Goal: Task Accomplishment & Management: Use online tool/utility

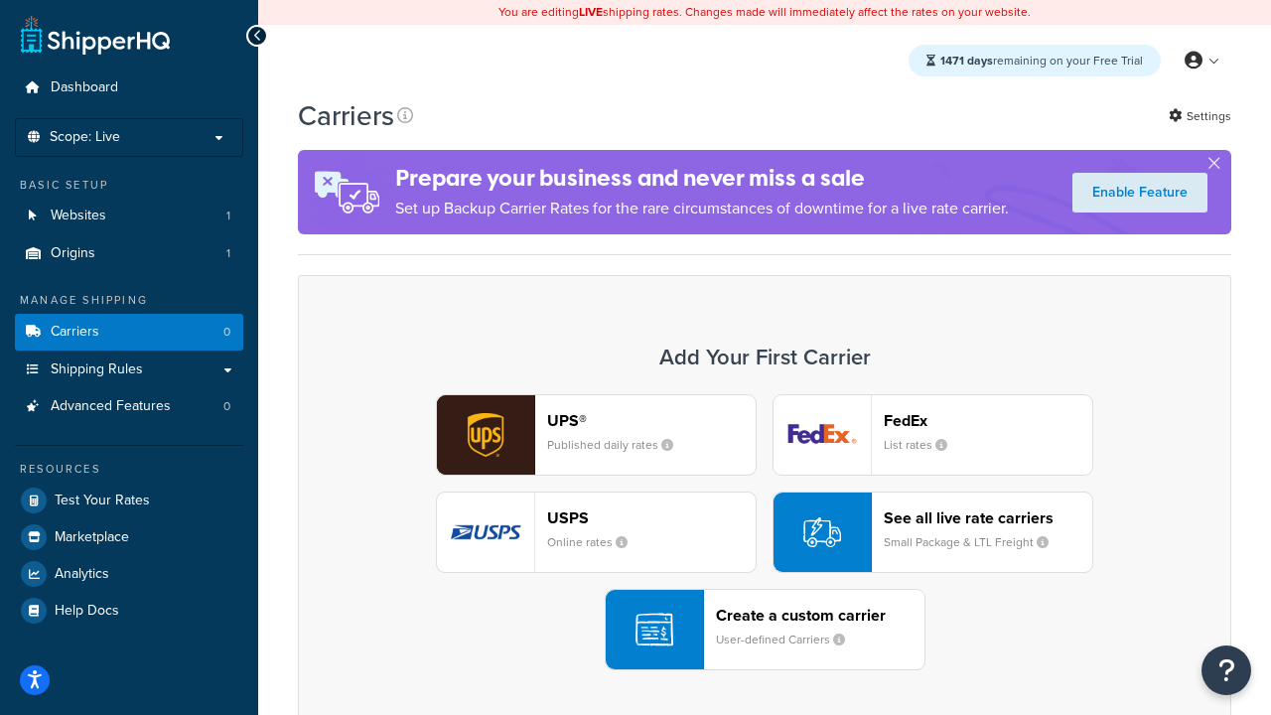
click at [764, 532] on div "UPS® Published daily rates FedEx List rates USPS Online rates See all live rate…" at bounding box center [765, 532] width 892 height 276
click at [988, 420] on header "FedEx" at bounding box center [988, 420] width 208 height 19
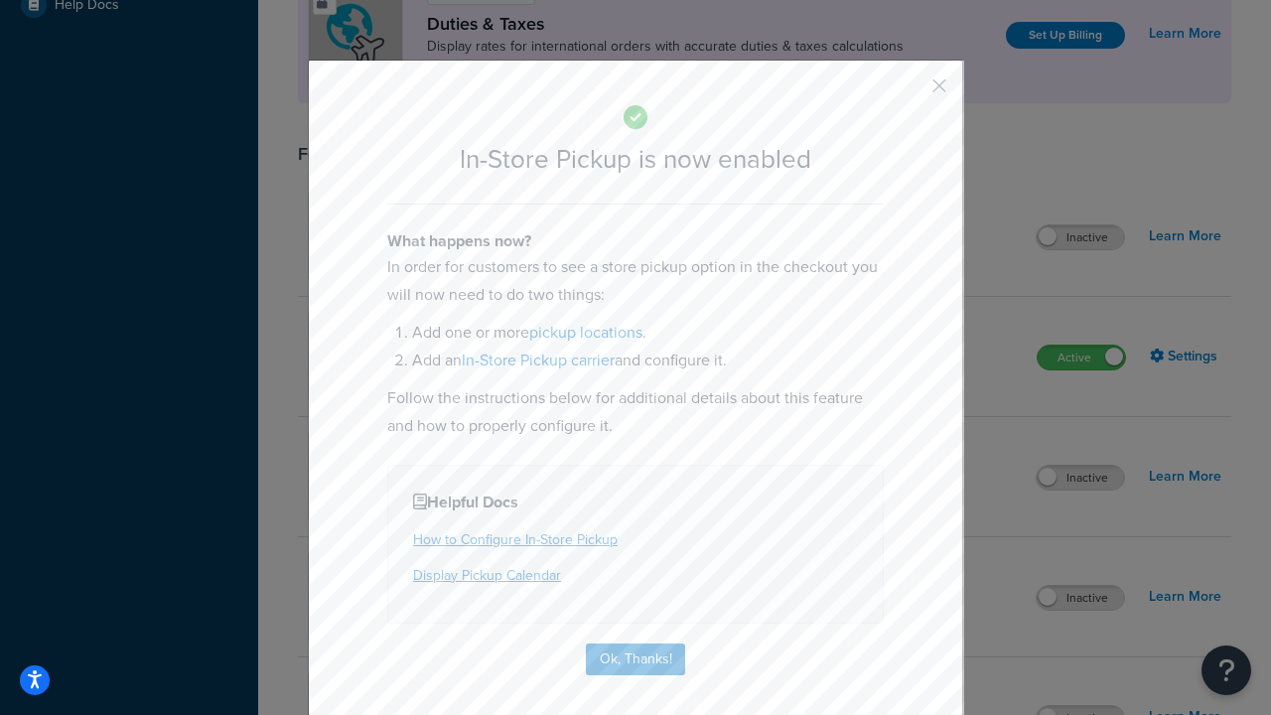
click at [909, 92] on button "button" at bounding box center [909, 92] width 5 height 5
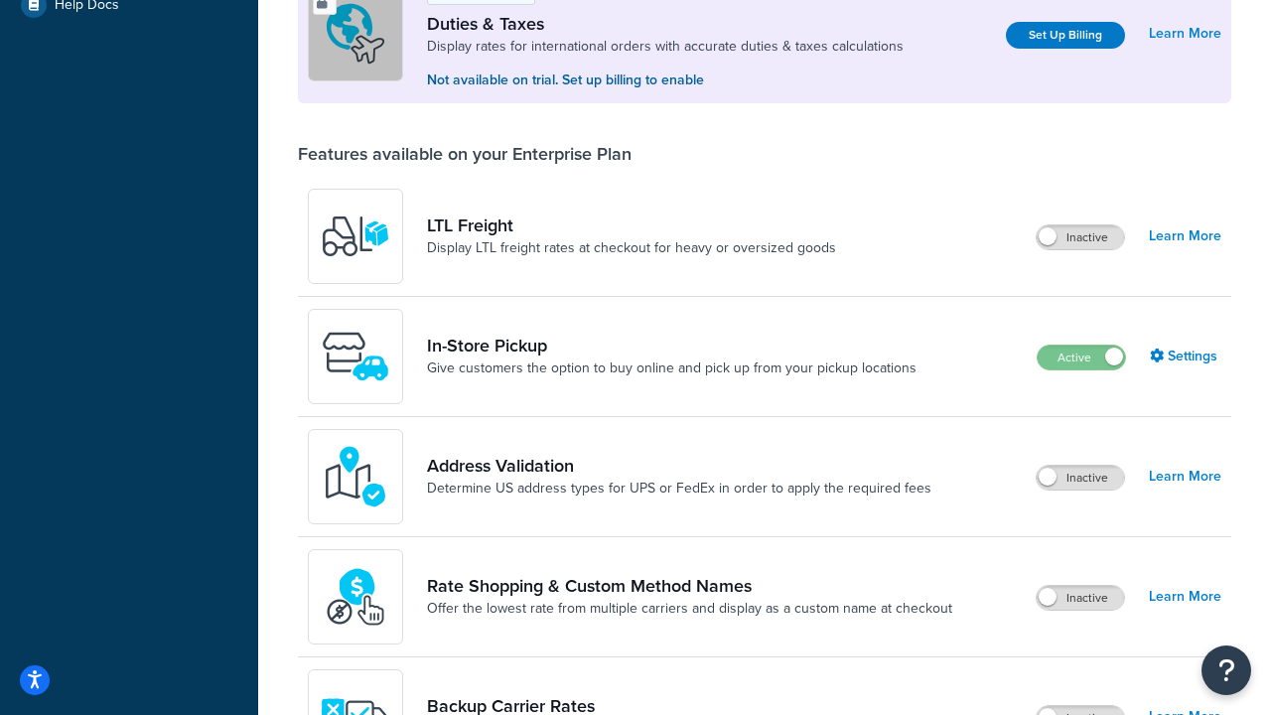
scroll to position [606, 0]
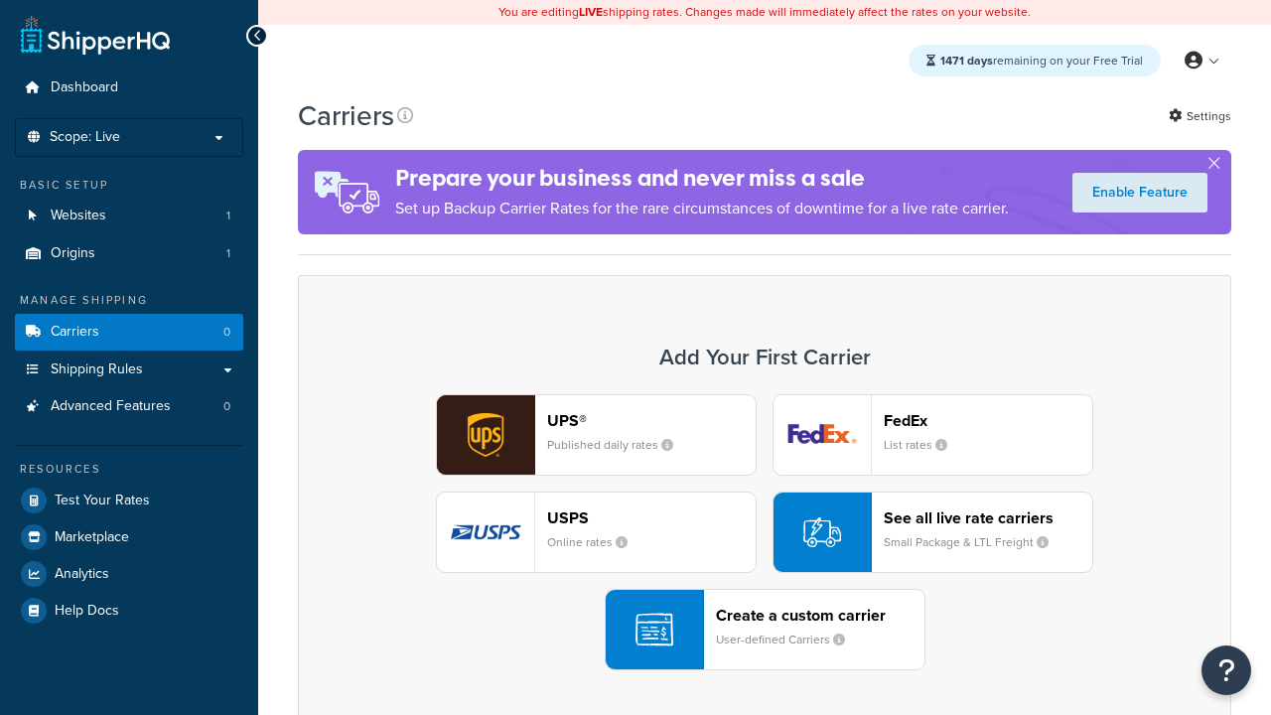
click at [764, 532] on div "UPS® Published daily rates FedEx List rates USPS Online rates See all live rate…" at bounding box center [765, 532] width 892 height 276
click at [988, 420] on header "FedEx" at bounding box center [988, 420] width 208 height 19
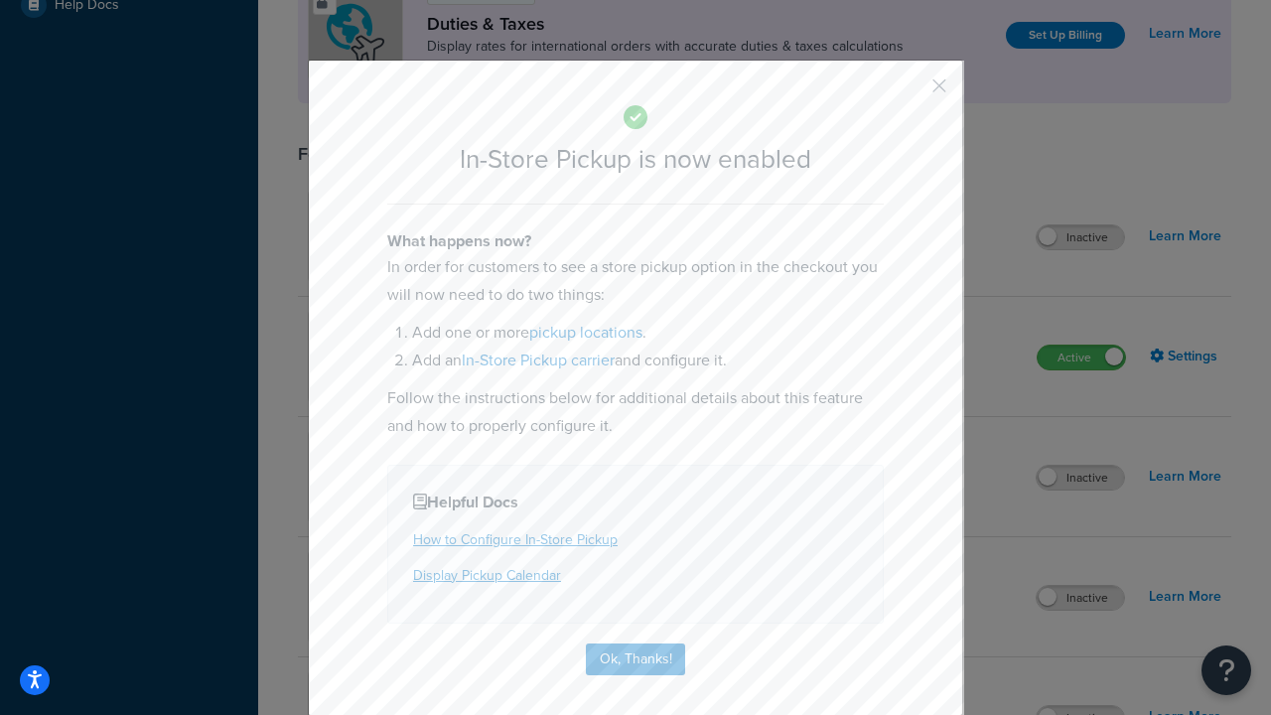
click at [909, 92] on button "button" at bounding box center [909, 92] width 5 height 5
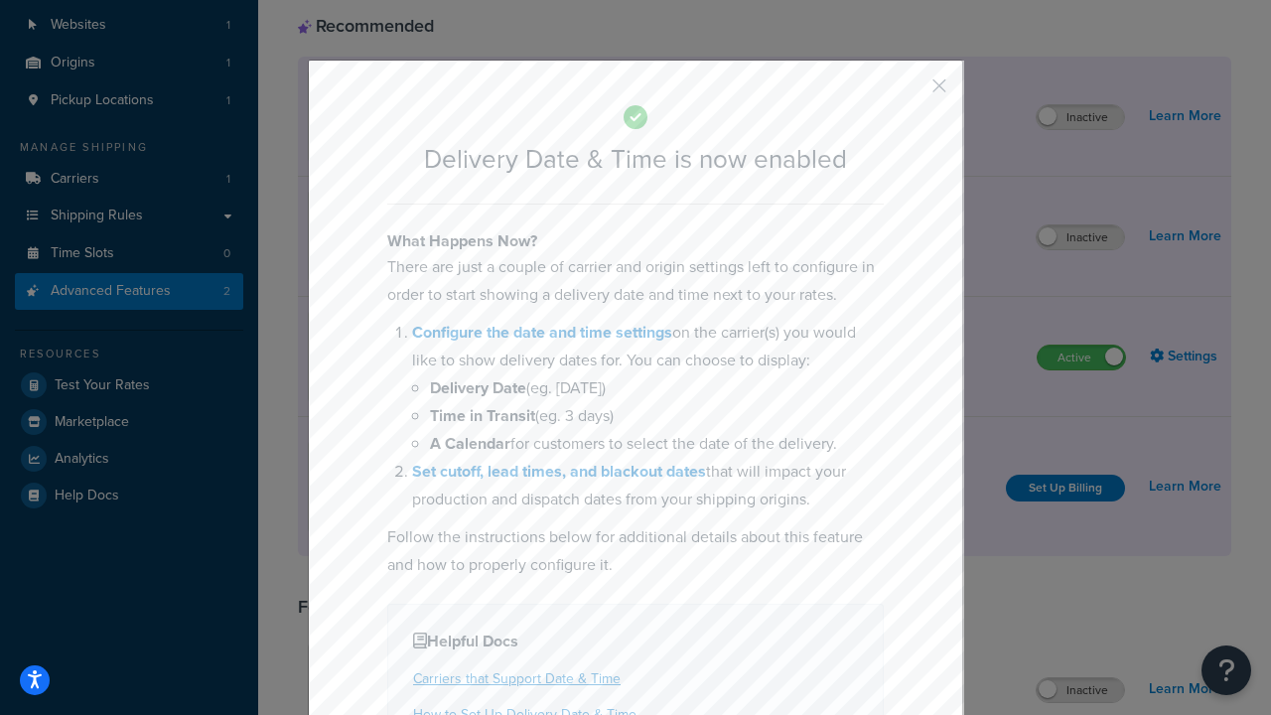
click at [909, 92] on button "button" at bounding box center [909, 92] width 5 height 5
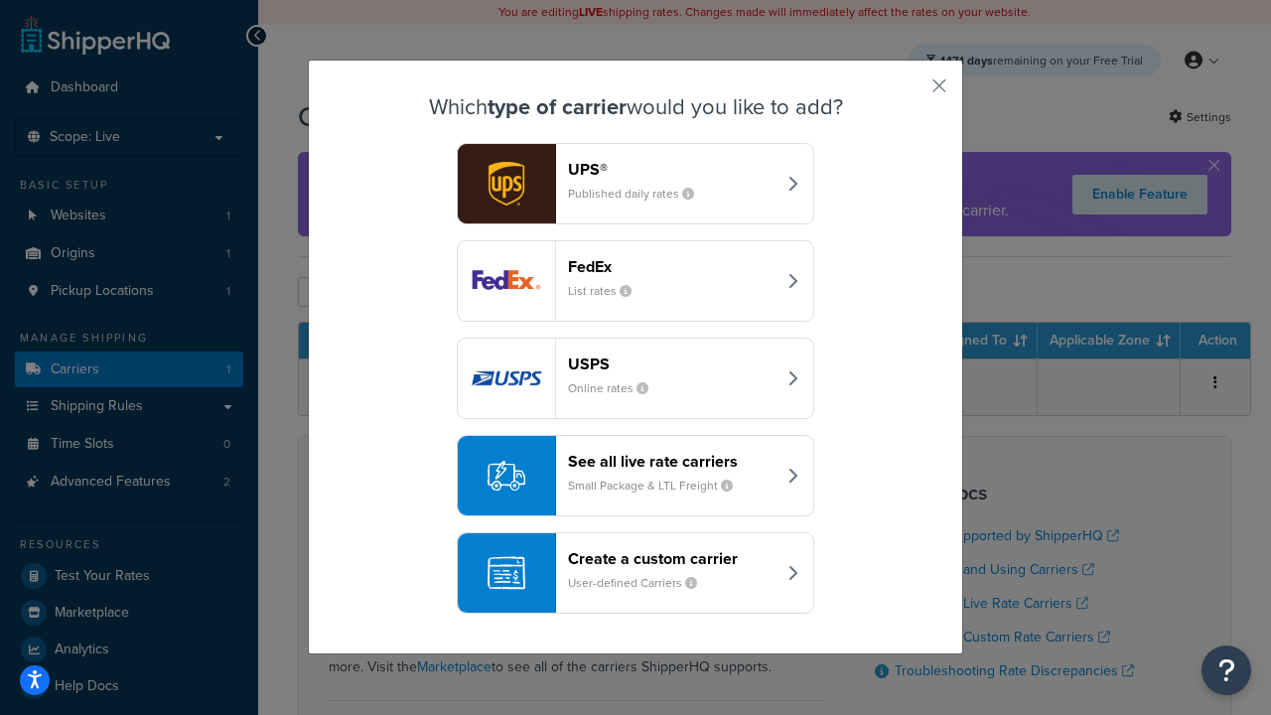
click at [635, 573] on div "Create a custom carrier User-defined Carriers" at bounding box center [671, 573] width 207 height 48
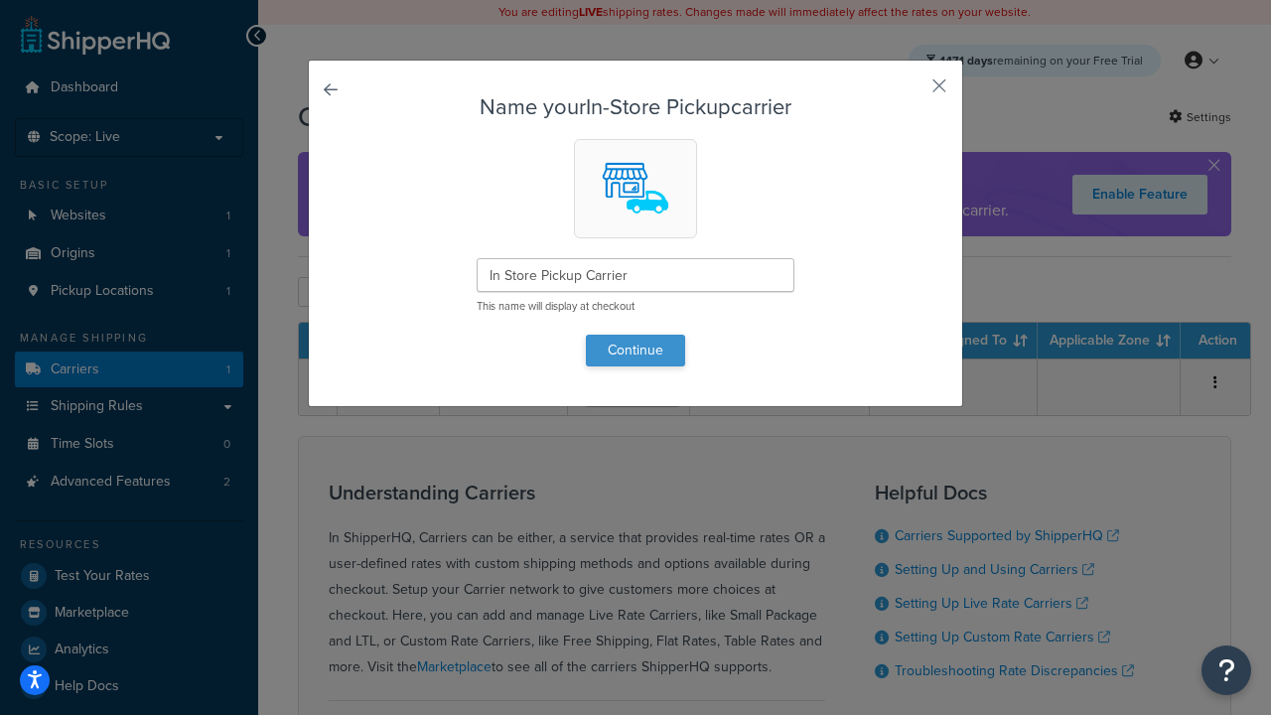
type input "In Store Pickup Carrier"
click at [635, 349] on button "Continue" at bounding box center [635, 351] width 99 height 32
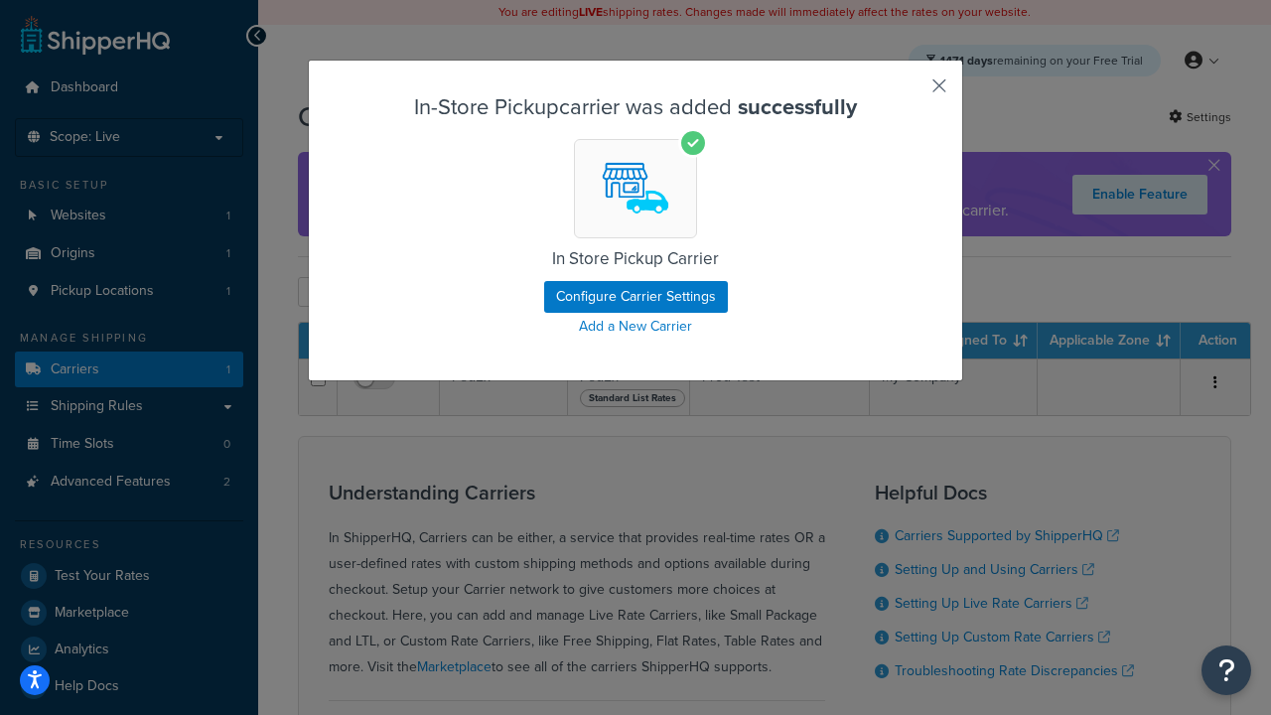
click at [909, 92] on button "button" at bounding box center [909, 92] width 5 height 5
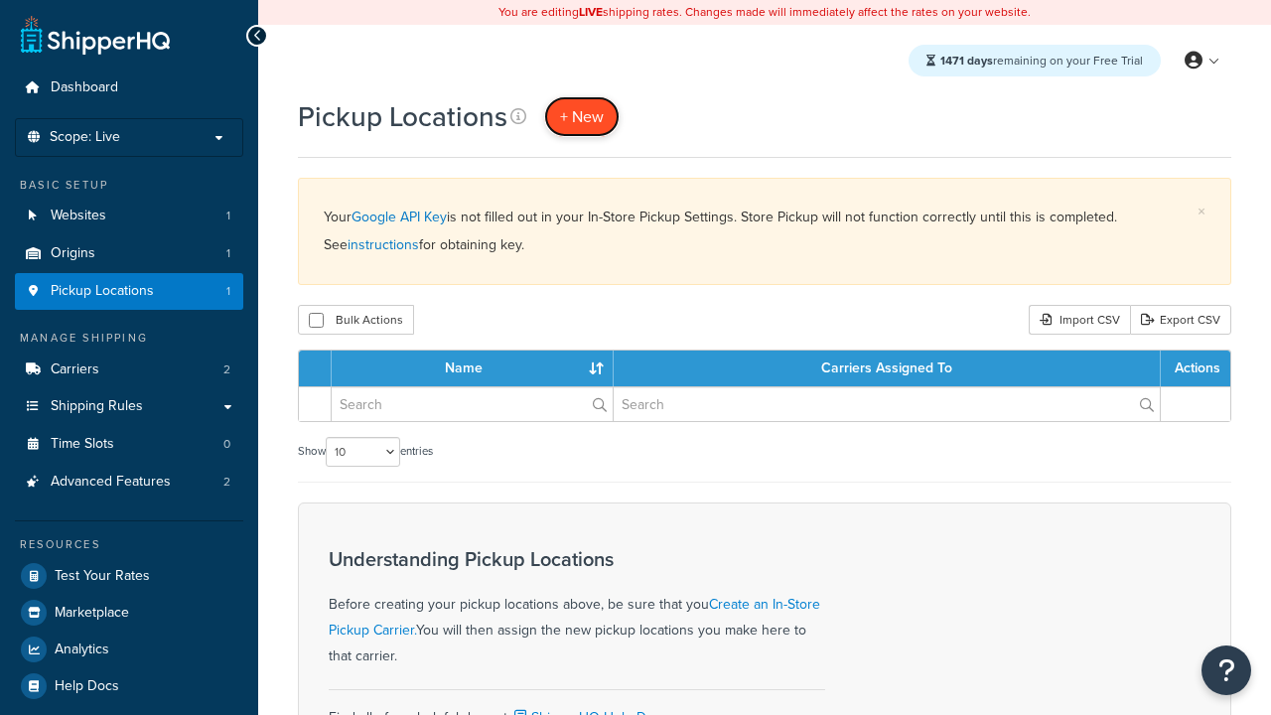
click at [582, 116] on span "+ New" at bounding box center [582, 116] width 44 height 23
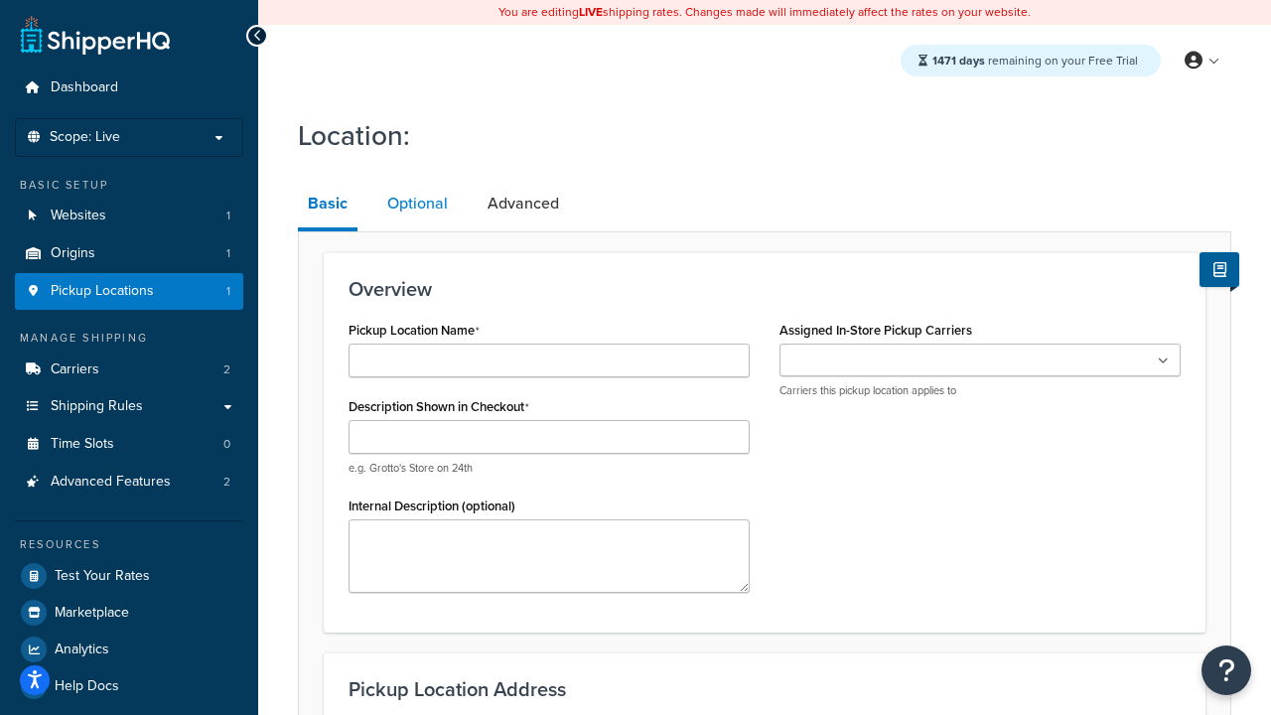
click at [417, 204] on link "Optional" at bounding box center [417, 204] width 80 height 48
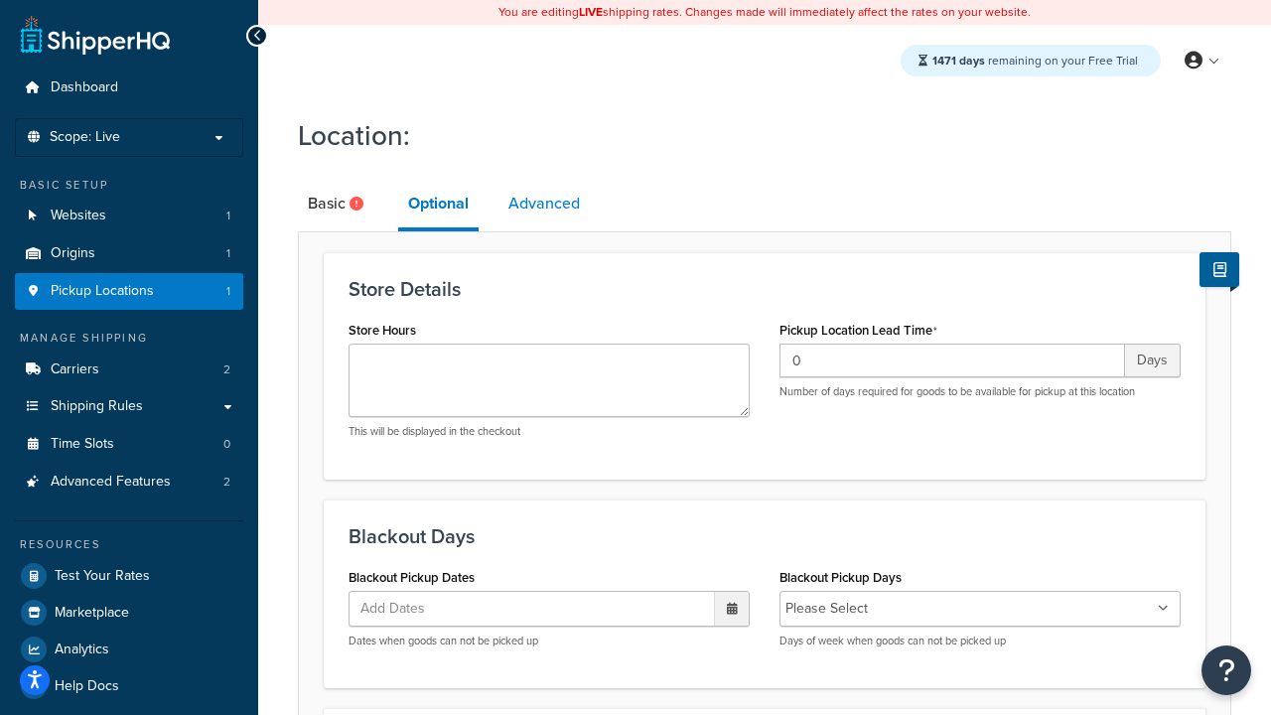
click at [544, 204] on link "Advanced" at bounding box center [543, 204] width 91 height 48
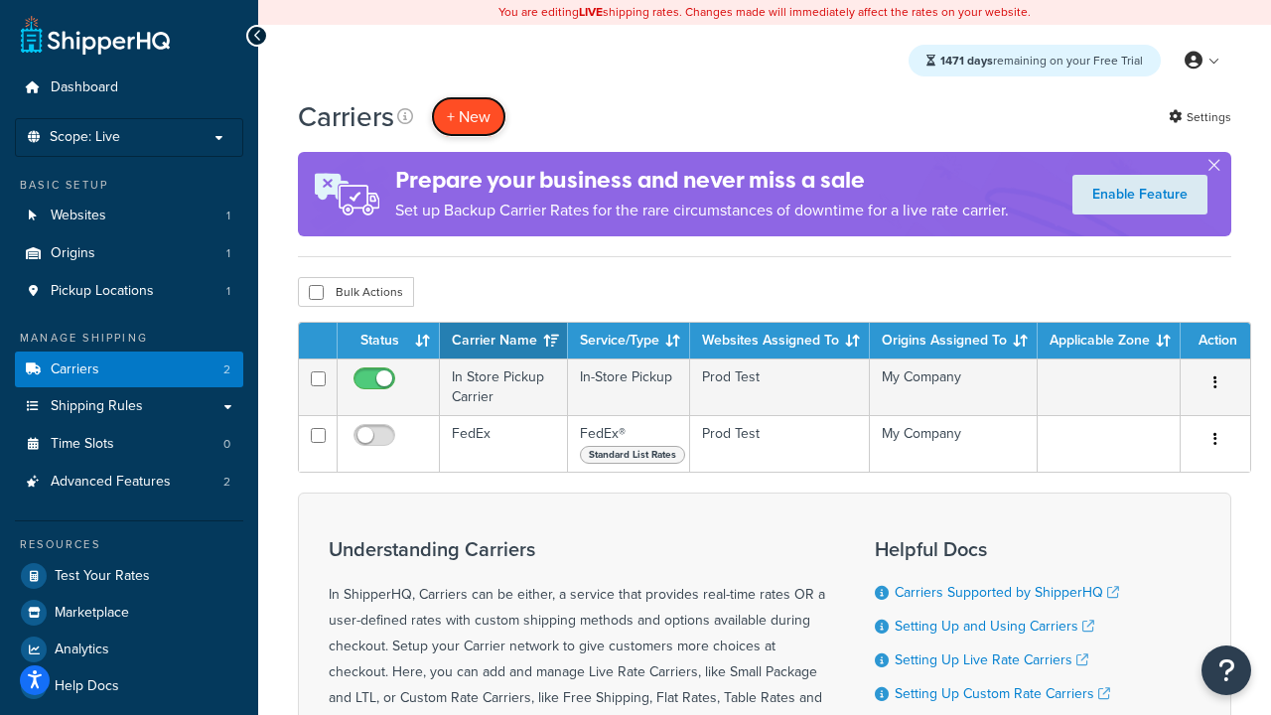
click at [469, 116] on button "+ New" at bounding box center [468, 116] width 75 height 41
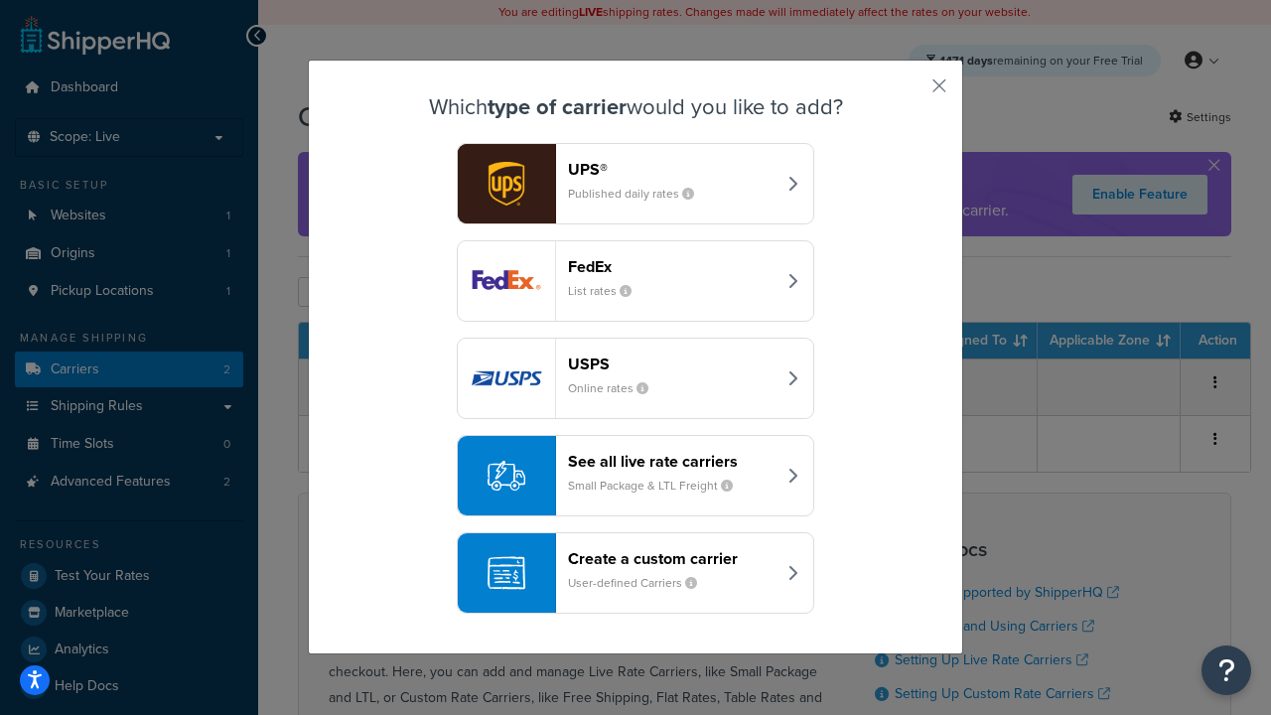
click at [635, 573] on div "Create a custom carrier User-defined Carriers" at bounding box center [671, 573] width 207 height 48
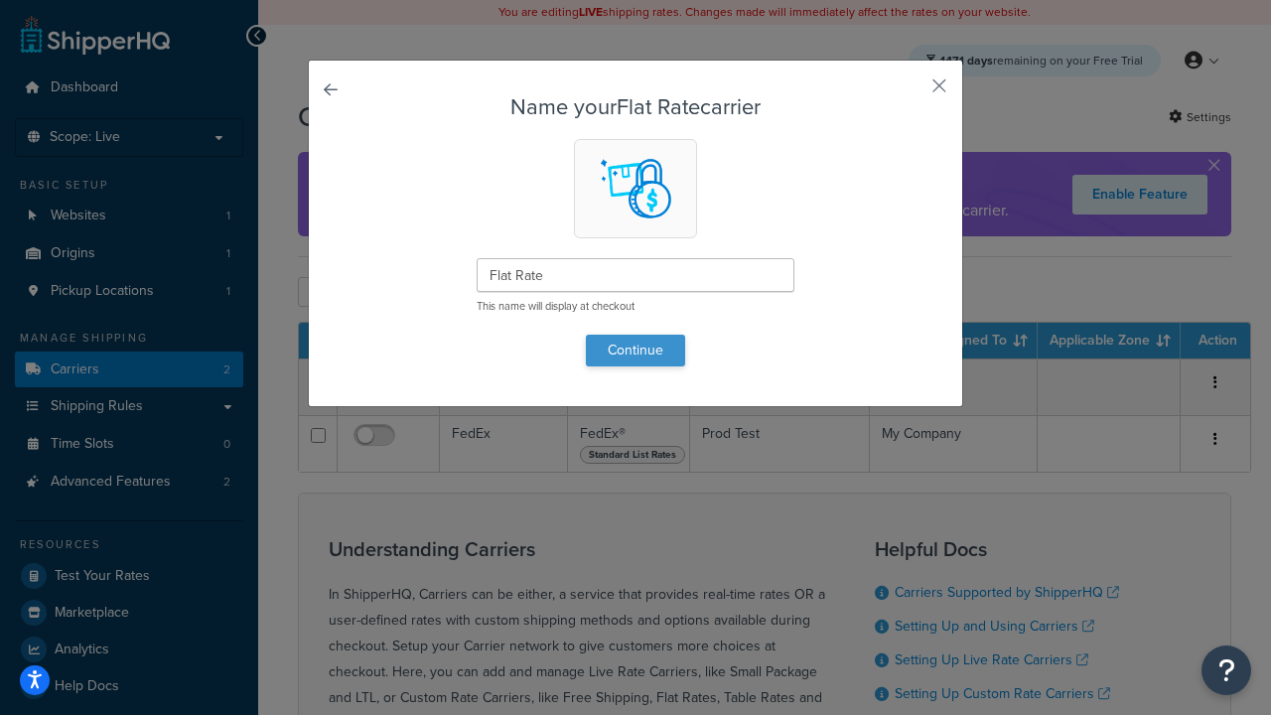
type input "Flat Rate"
click at [635, 349] on button "Continue" at bounding box center [635, 351] width 99 height 32
click at [909, 92] on button "button" at bounding box center [909, 92] width 5 height 5
